Goal: Go to known website: Access a specific website the user already knows

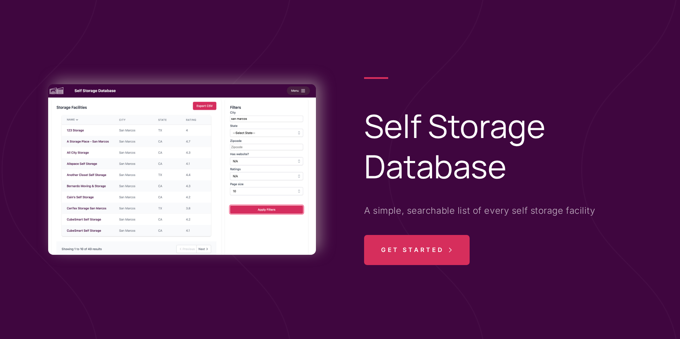
click at [404, 260] on span "Get Started" at bounding box center [412, 250] width 63 height 30
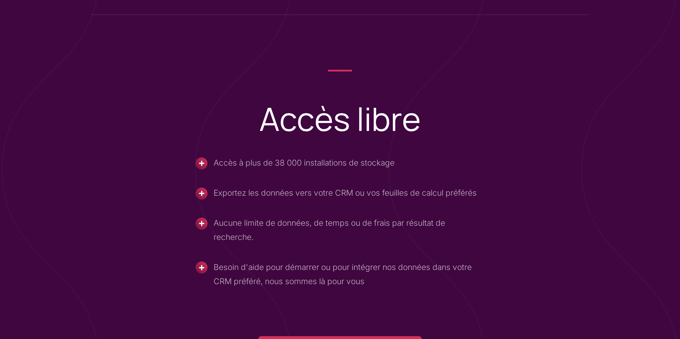
scroll to position [486, 0]
